Goal: Information Seeking & Learning: Check status

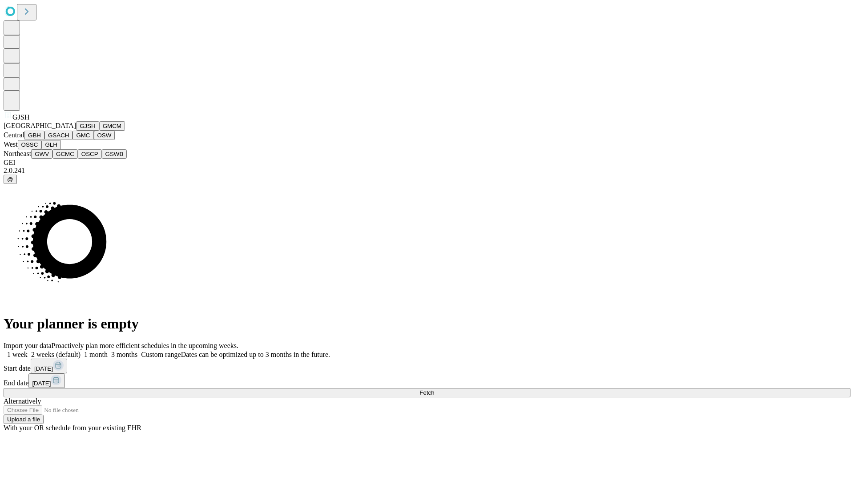
click at [76, 131] on button "GJSH" at bounding box center [87, 125] width 23 height 9
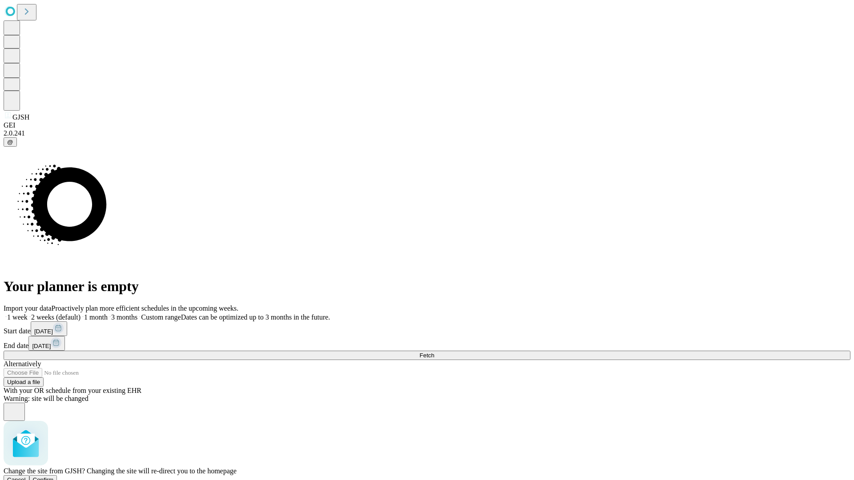
click at [54, 477] on span "Confirm" at bounding box center [43, 480] width 21 height 7
click at [81, 314] on label "2 weeks (default)" at bounding box center [54, 318] width 53 height 8
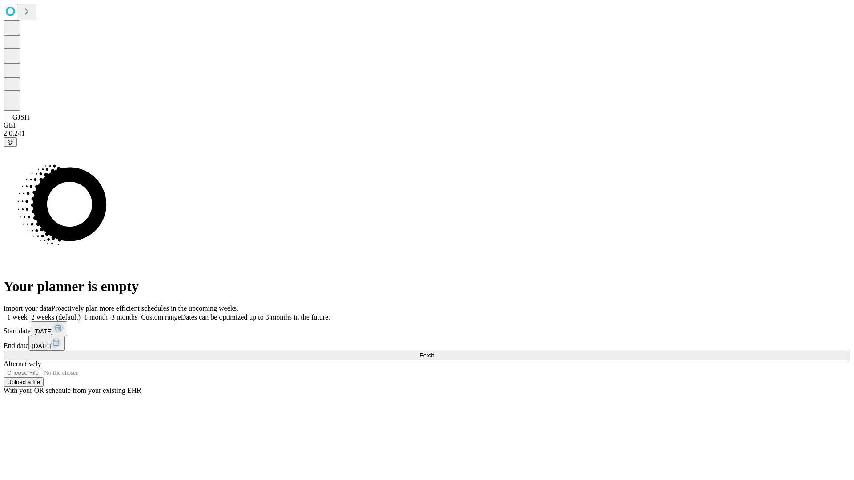
click at [434, 352] on span "Fetch" at bounding box center [426, 355] width 15 height 7
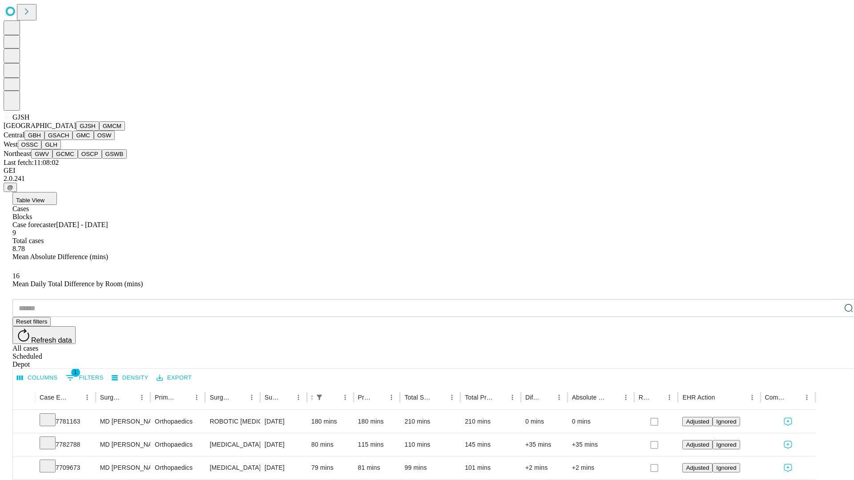
click at [99, 131] on button "GMCM" at bounding box center [112, 125] width 26 height 9
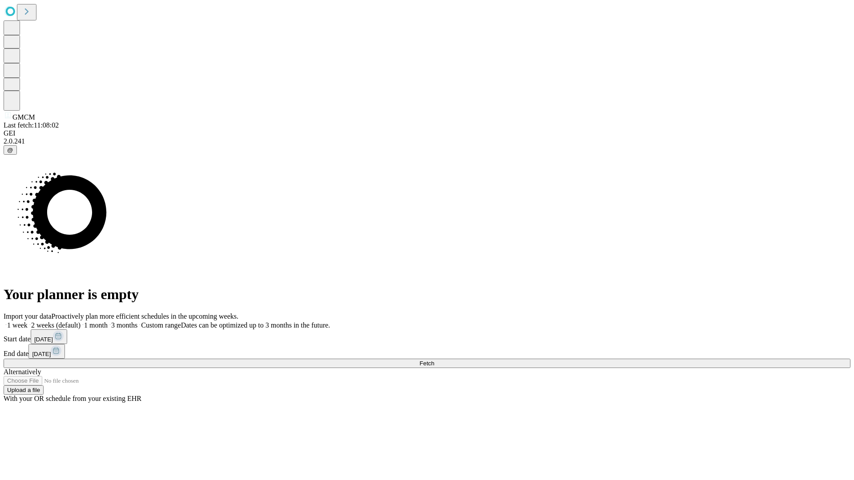
click at [81, 322] on label "2 weeks (default)" at bounding box center [54, 326] width 53 height 8
click at [434, 360] on span "Fetch" at bounding box center [426, 363] width 15 height 7
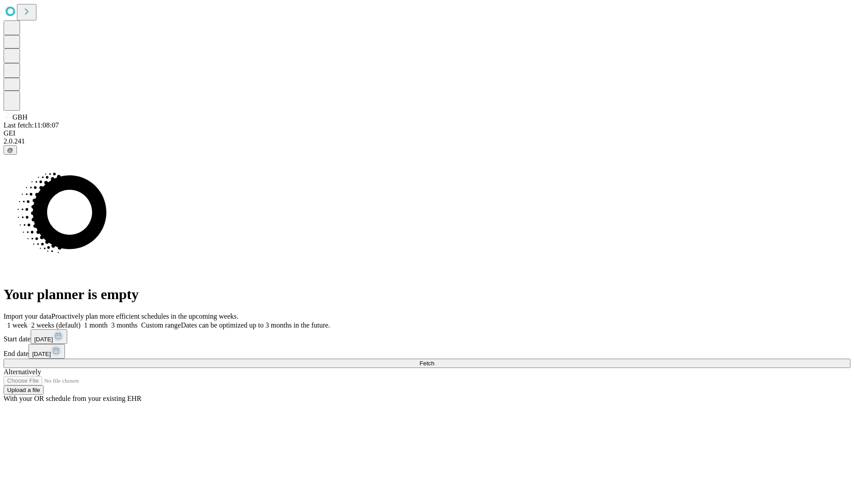
click at [81, 322] on label "2 weeks (default)" at bounding box center [54, 326] width 53 height 8
click at [434, 360] on span "Fetch" at bounding box center [426, 363] width 15 height 7
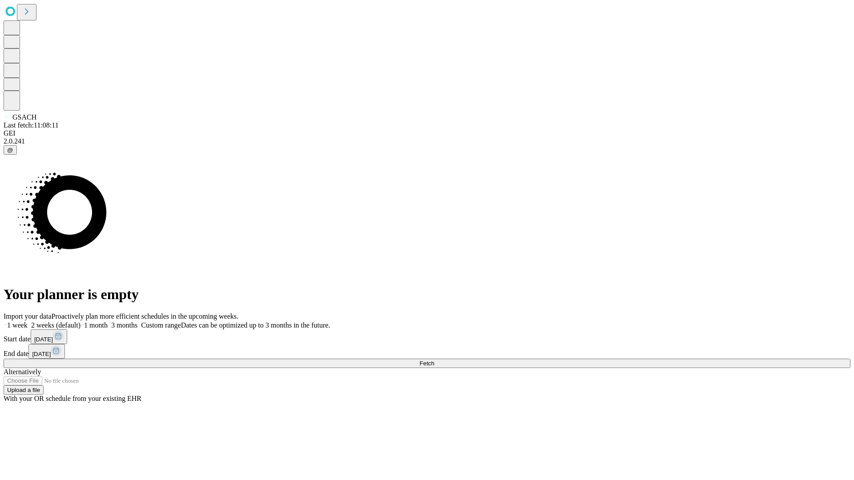
click at [81, 322] on label "2 weeks (default)" at bounding box center [54, 326] width 53 height 8
click at [434, 360] on span "Fetch" at bounding box center [426, 363] width 15 height 7
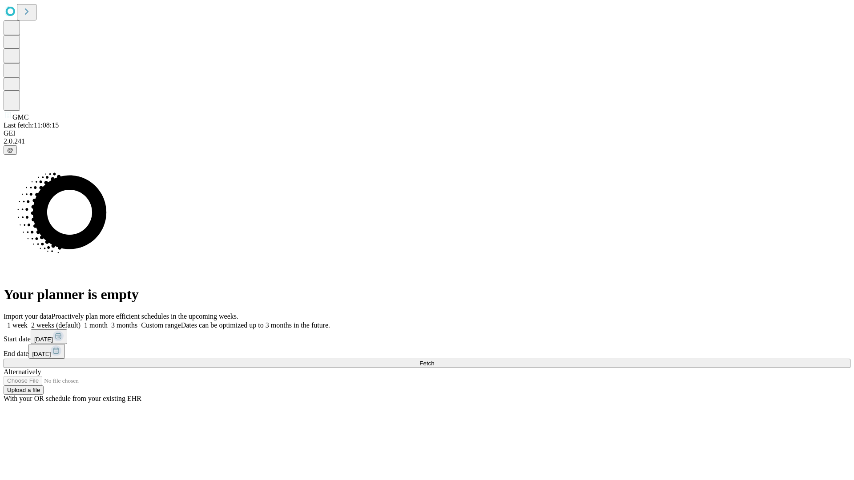
click at [434, 360] on span "Fetch" at bounding box center [426, 363] width 15 height 7
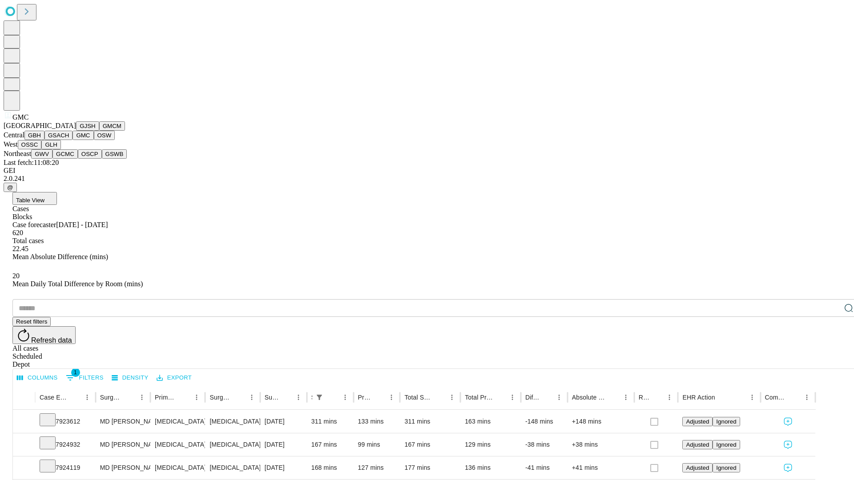
click at [94, 140] on button "OSW" at bounding box center [104, 135] width 21 height 9
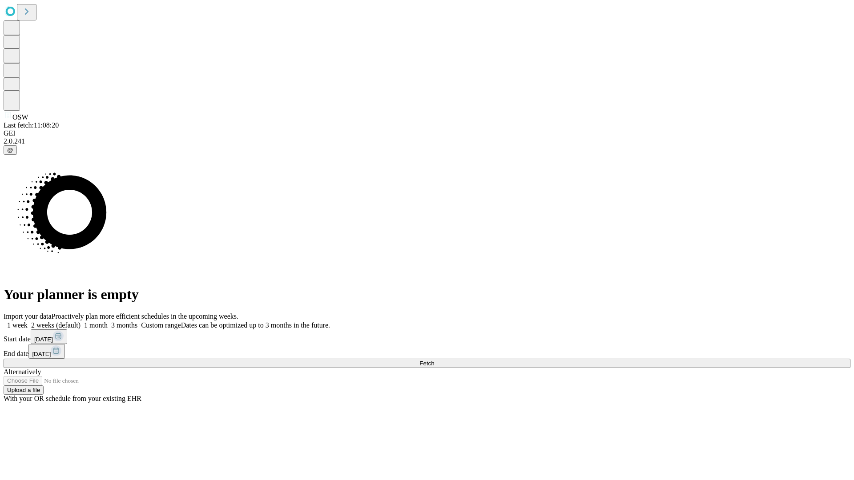
click at [81, 322] on label "2 weeks (default)" at bounding box center [54, 326] width 53 height 8
click at [434, 360] on span "Fetch" at bounding box center [426, 363] width 15 height 7
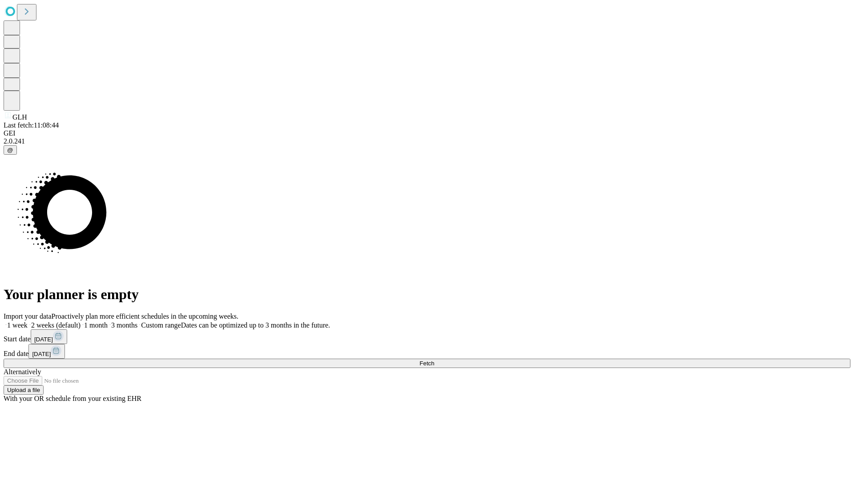
click at [434, 360] on span "Fetch" at bounding box center [426, 363] width 15 height 7
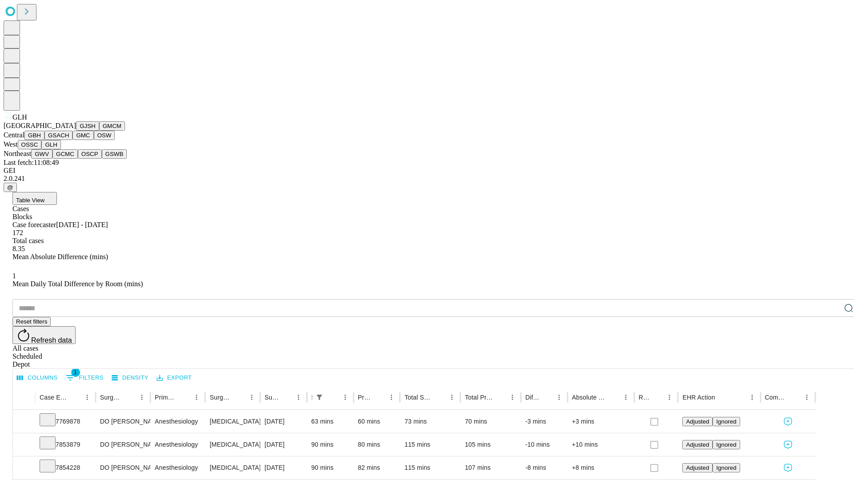
click at [52, 159] on button "GWV" at bounding box center [41, 153] width 21 height 9
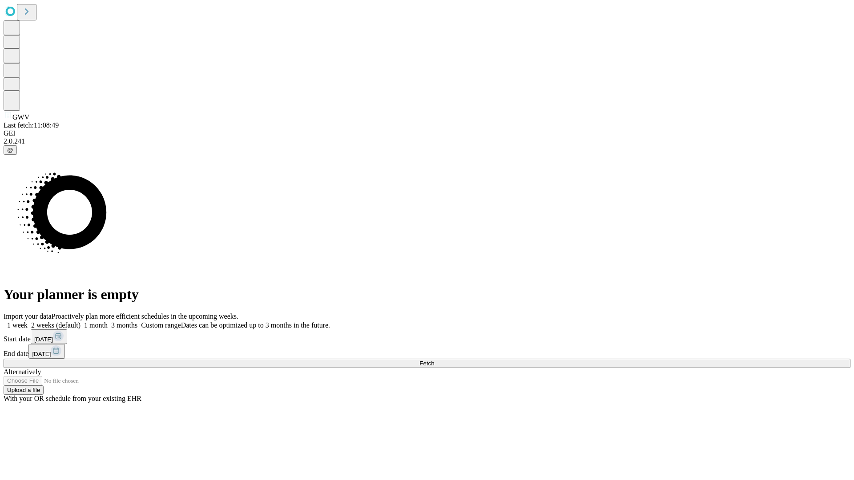
click at [81, 322] on label "2 weeks (default)" at bounding box center [54, 326] width 53 height 8
click at [434, 360] on span "Fetch" at bounding box center [426, 363] width 15 height 7
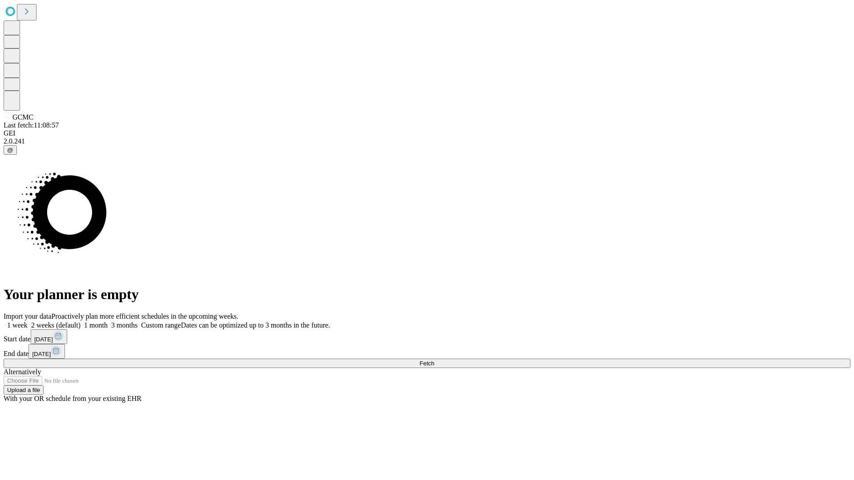
click at [81, 322] on label "2 weeks (default)" at bounding box center [54, 326] width 53 height 8
click at [434, 360] on span "Fetch" at bounding box center [426, 363] width 15 height 7
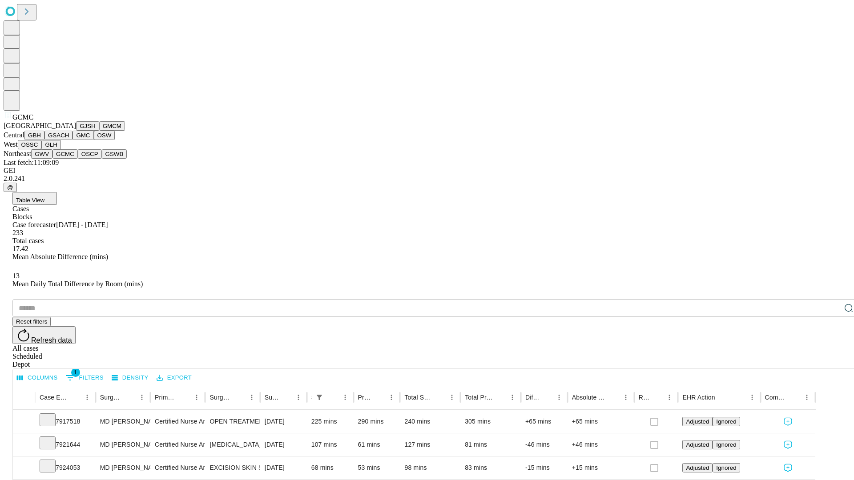
click at [78, 159] on button "OSCP" at bounding box center [90, 153] width 24 height 9
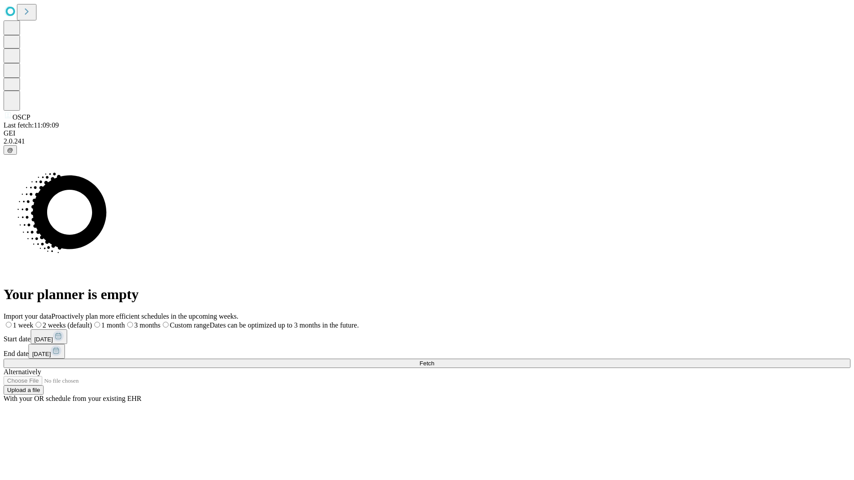
click at [92, 322] on label "2 weeks (default)" at bounding box center [62, 326] width 59 height 8
click at [434, 360] on span "Fetch" at bounding box center [426, 363] width 15 height 7
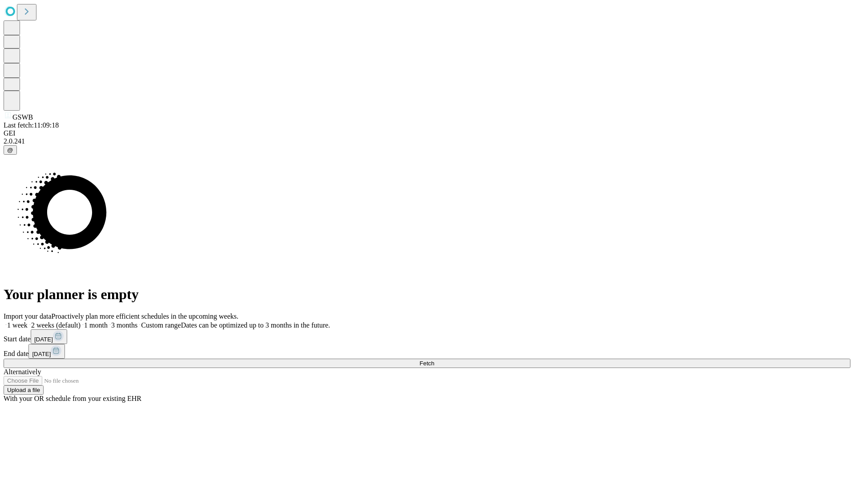
click at [81, 322] on label "2 weeks (default)" at bounding box center [54, 326] width 53 height 8
click at [434, 360] on span "Fetch" at bounding box center [426, 363] width 15 height 7
